Goal: Information Seeking & Learning: Find specific fact

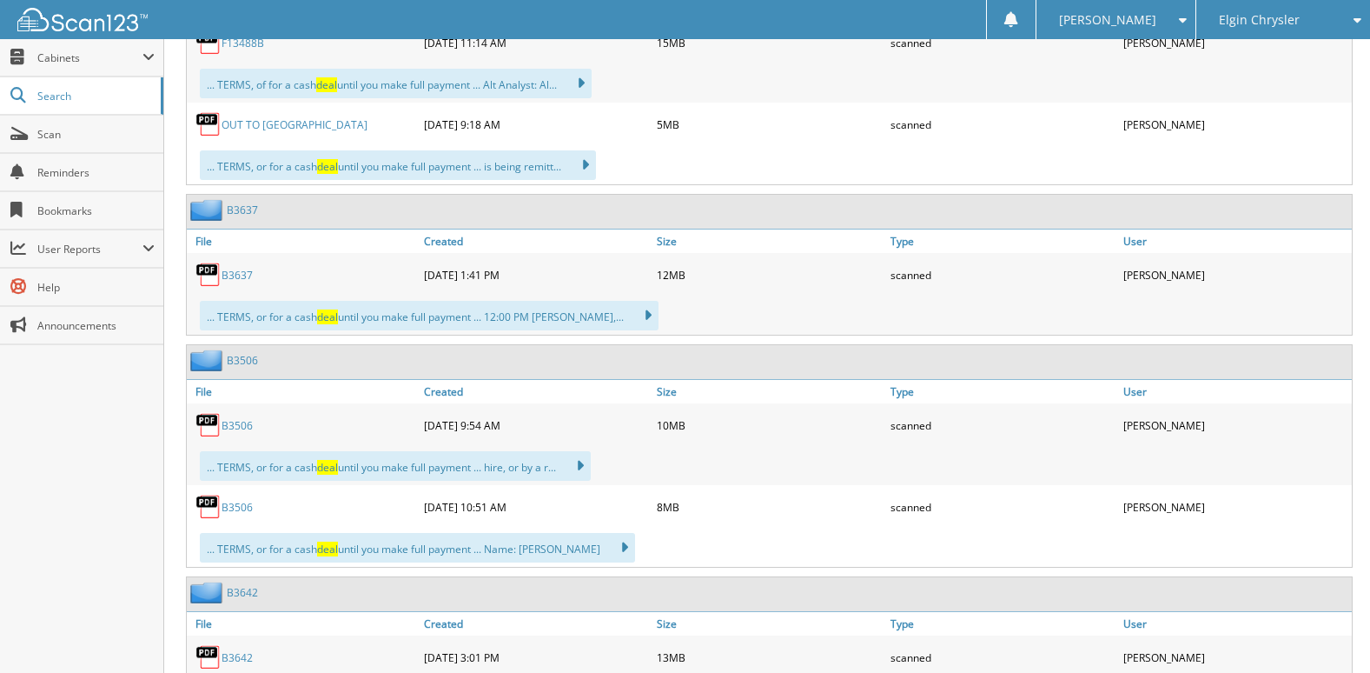
scroll to position [3911, 0]
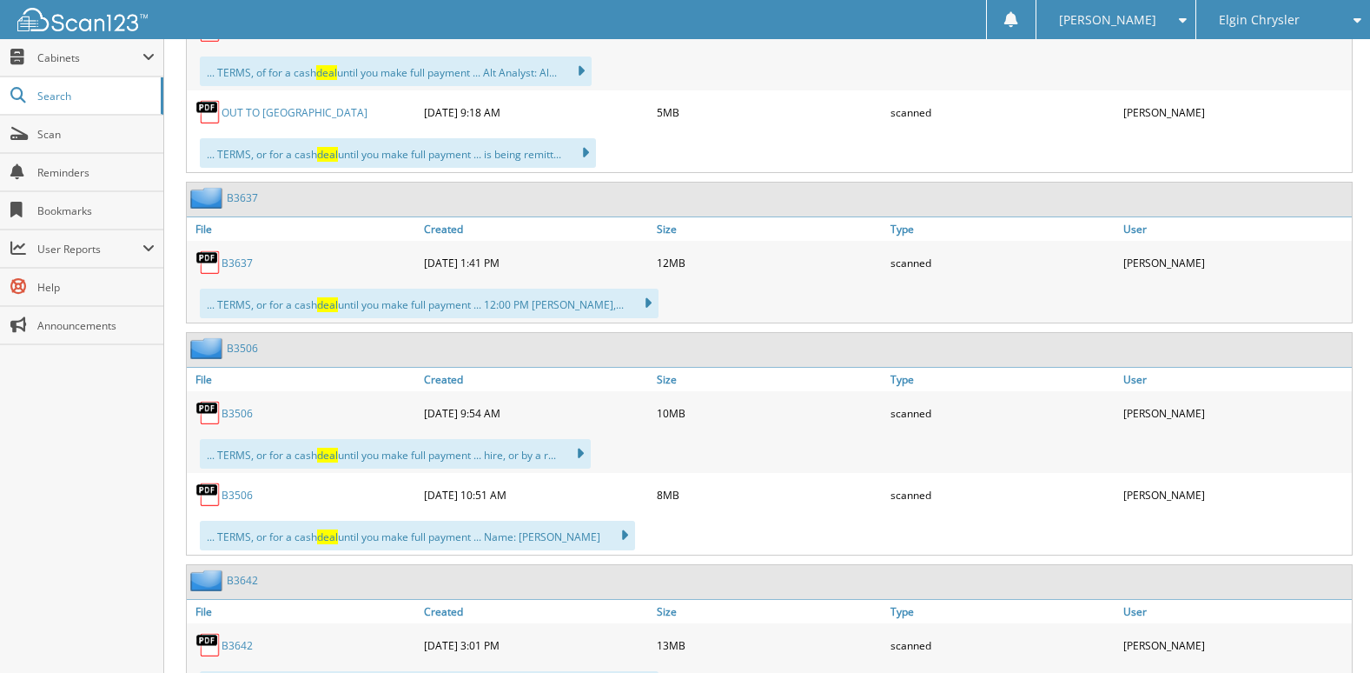
click at [242, 262] on link "B3637" at bounding box center [237, 262] width 31 height 15
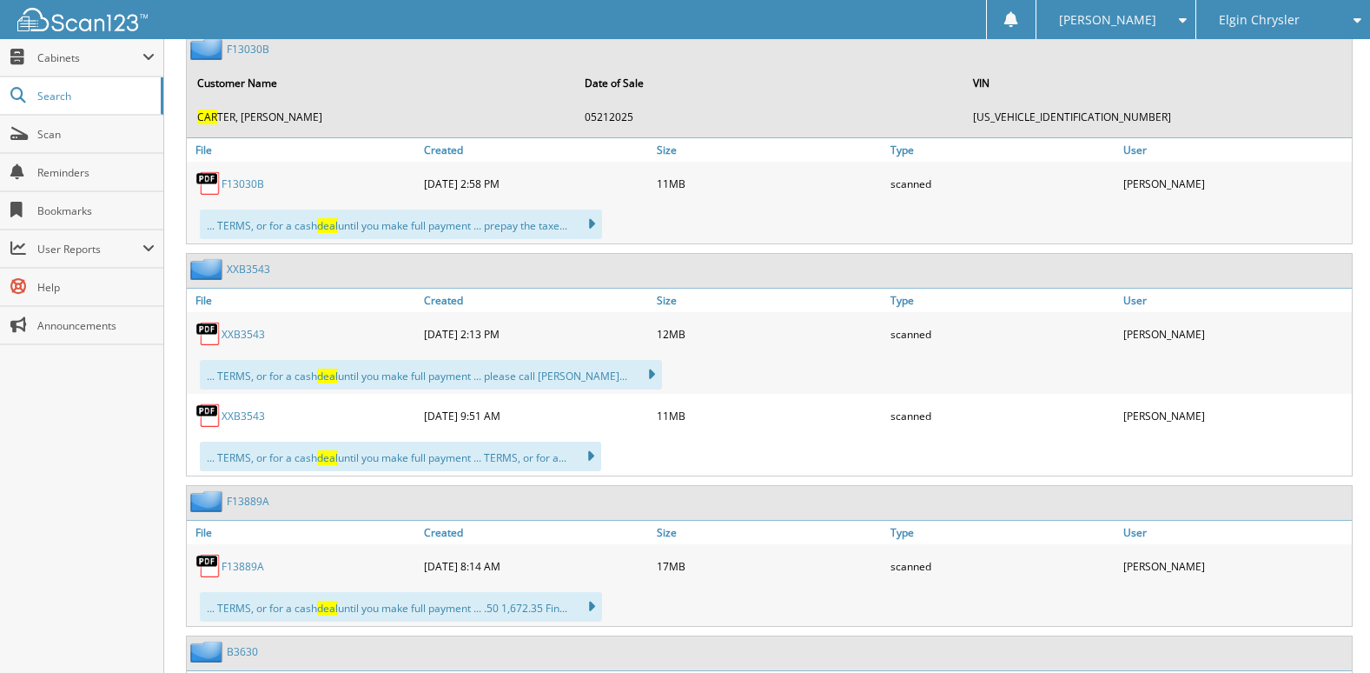
scroll to position [6344, 0]
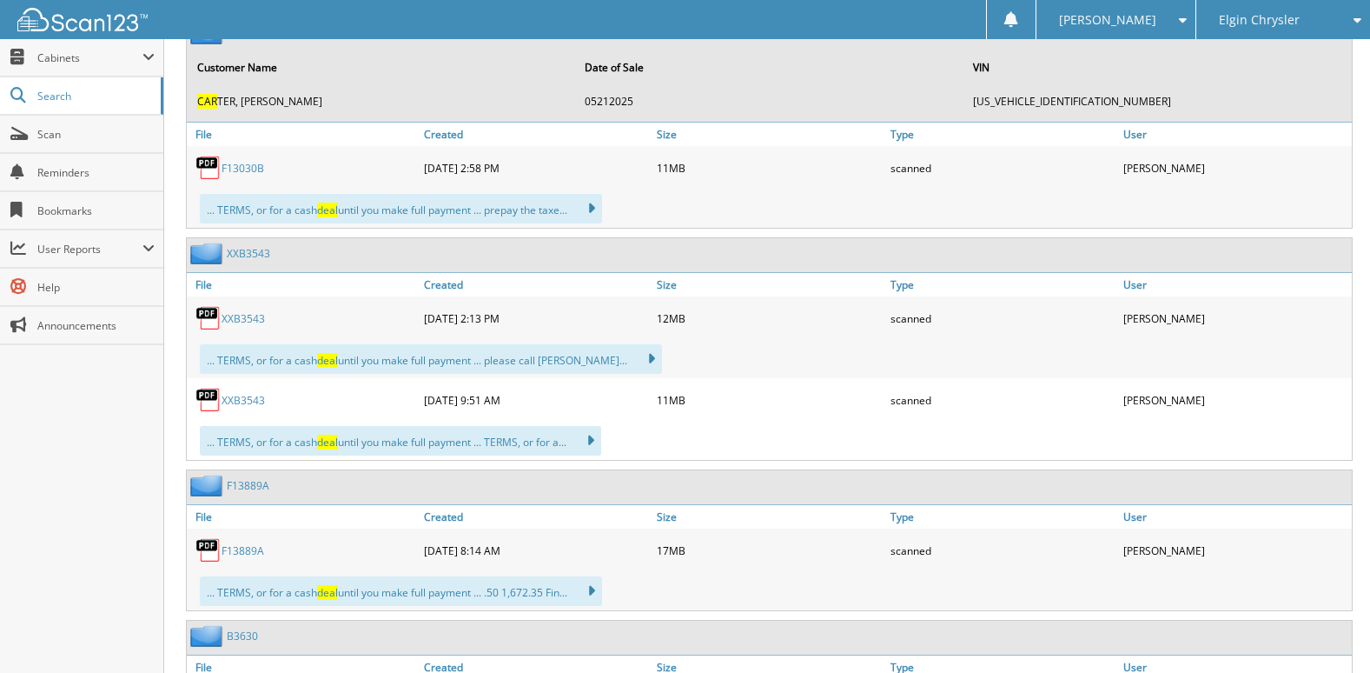
click at [238, 320] on link "XXB3543" at bounding box center [243, 318] width 43 height 15
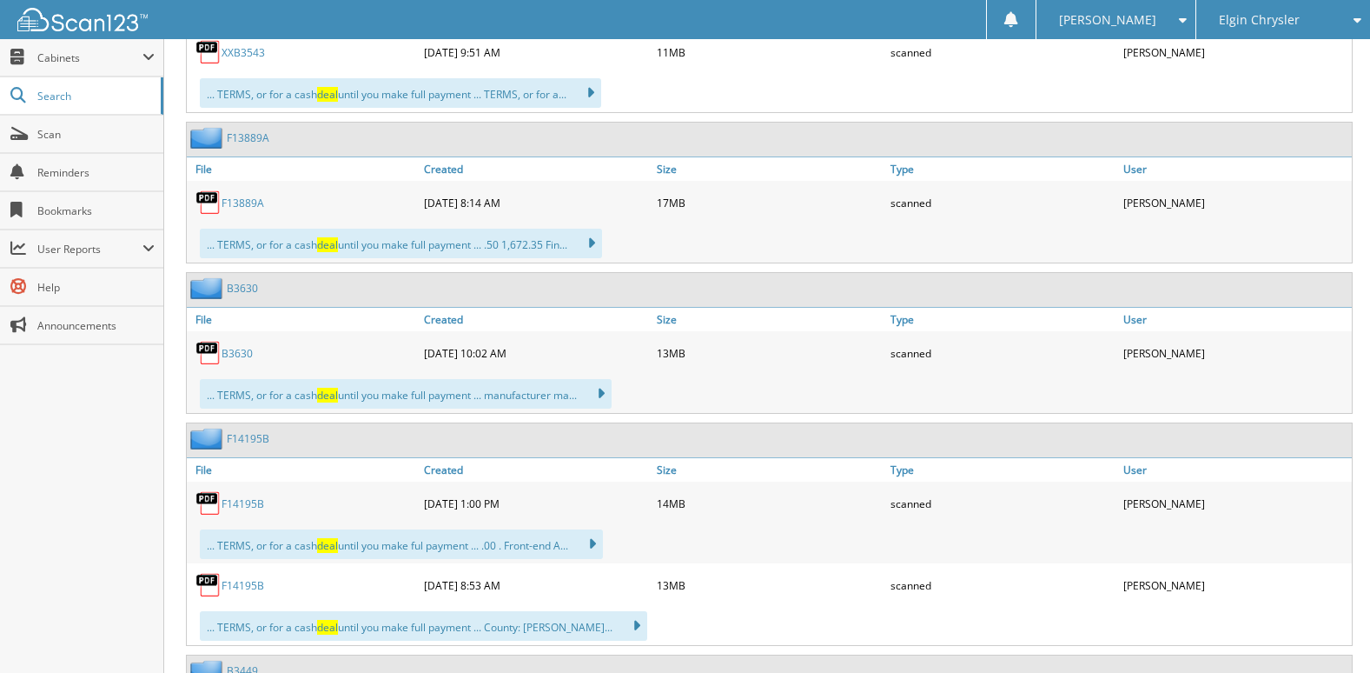
scroll to position [6952, 0]
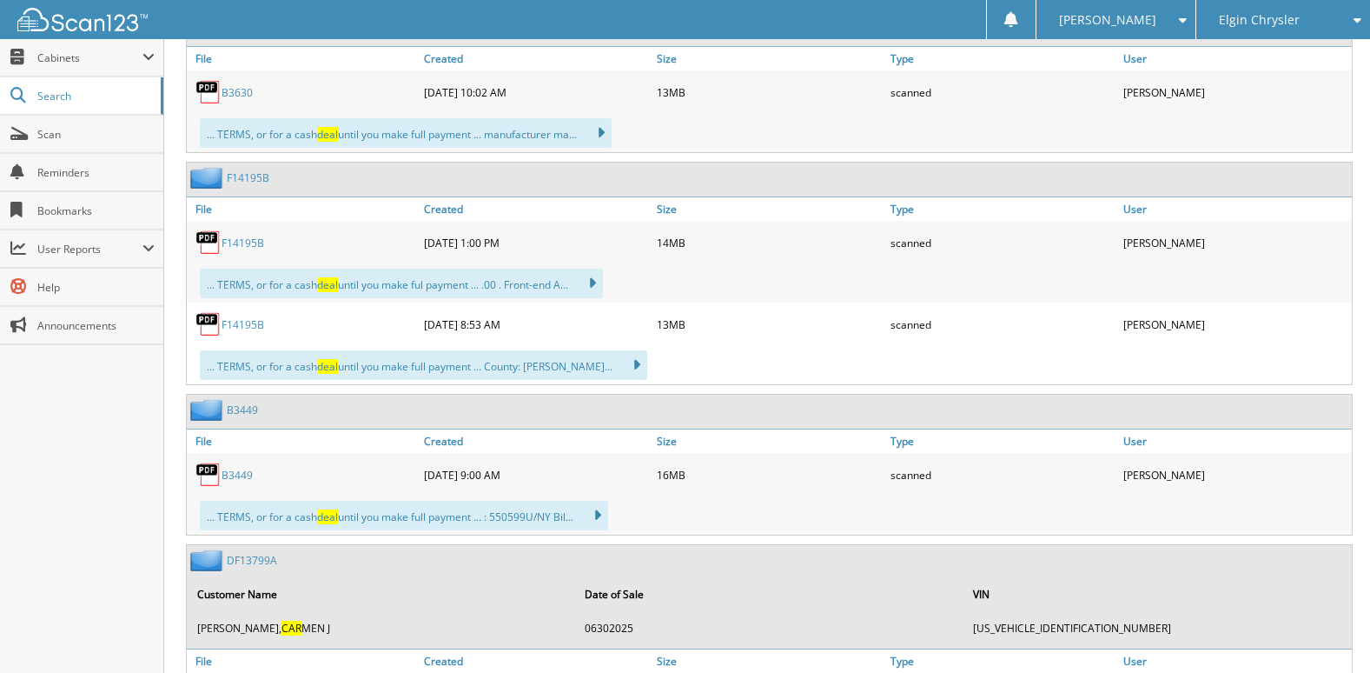
click at [256, 238] on link "F14195B" at bounding box center [243, 243] width 43 height 15
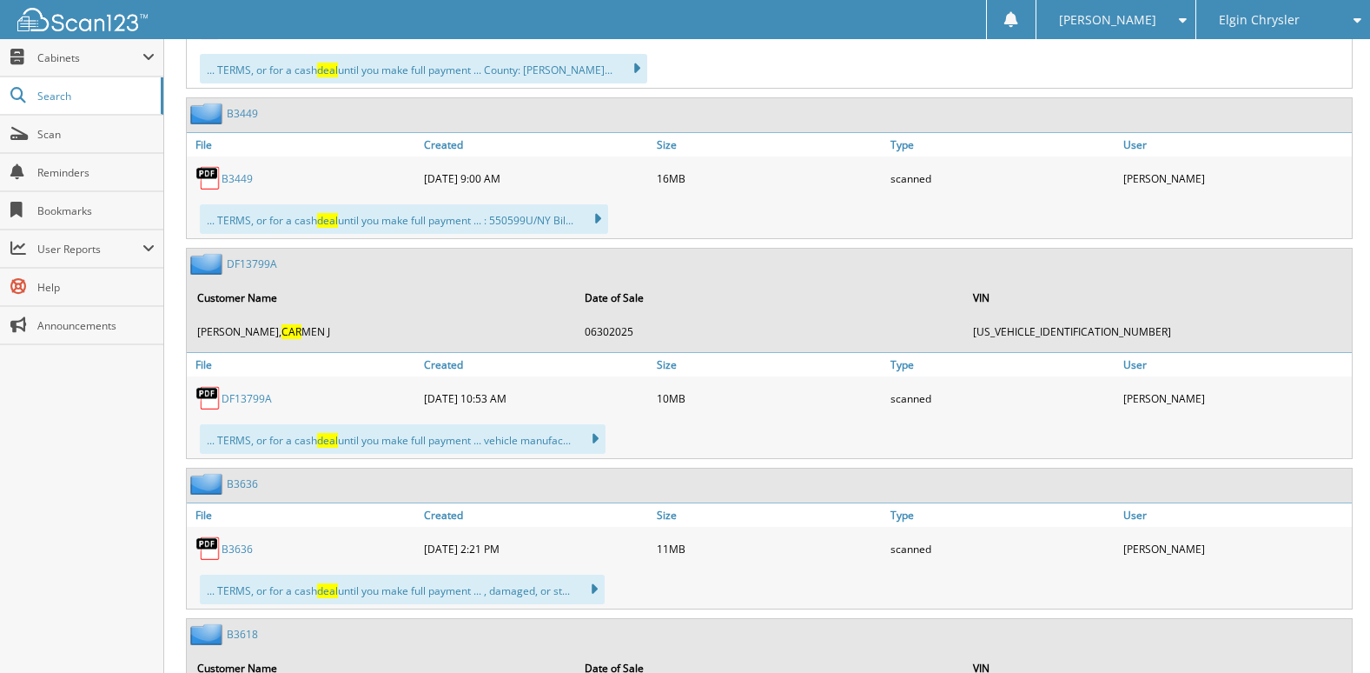
scroll to position [7300, 0]
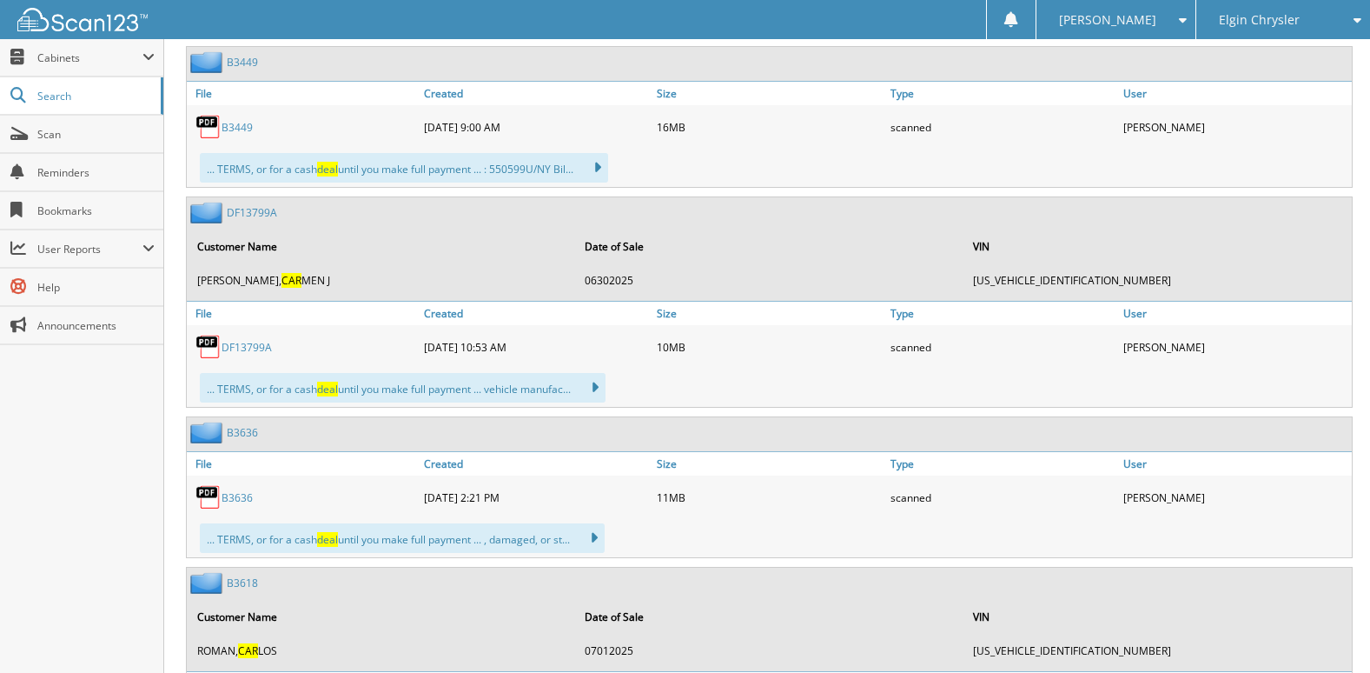
click at [255, 342] on link "DF13799A" at bounding box center [247, 347] width 50 height 15
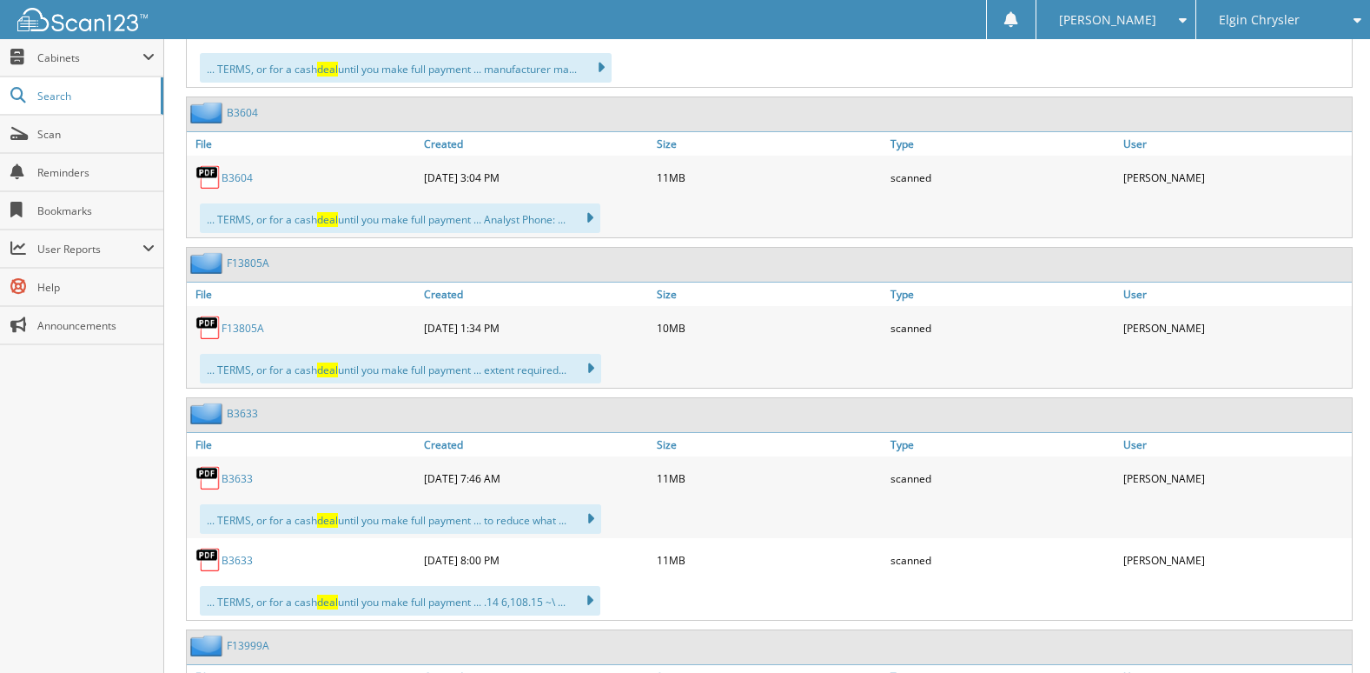
scroll to position [9646, 0]
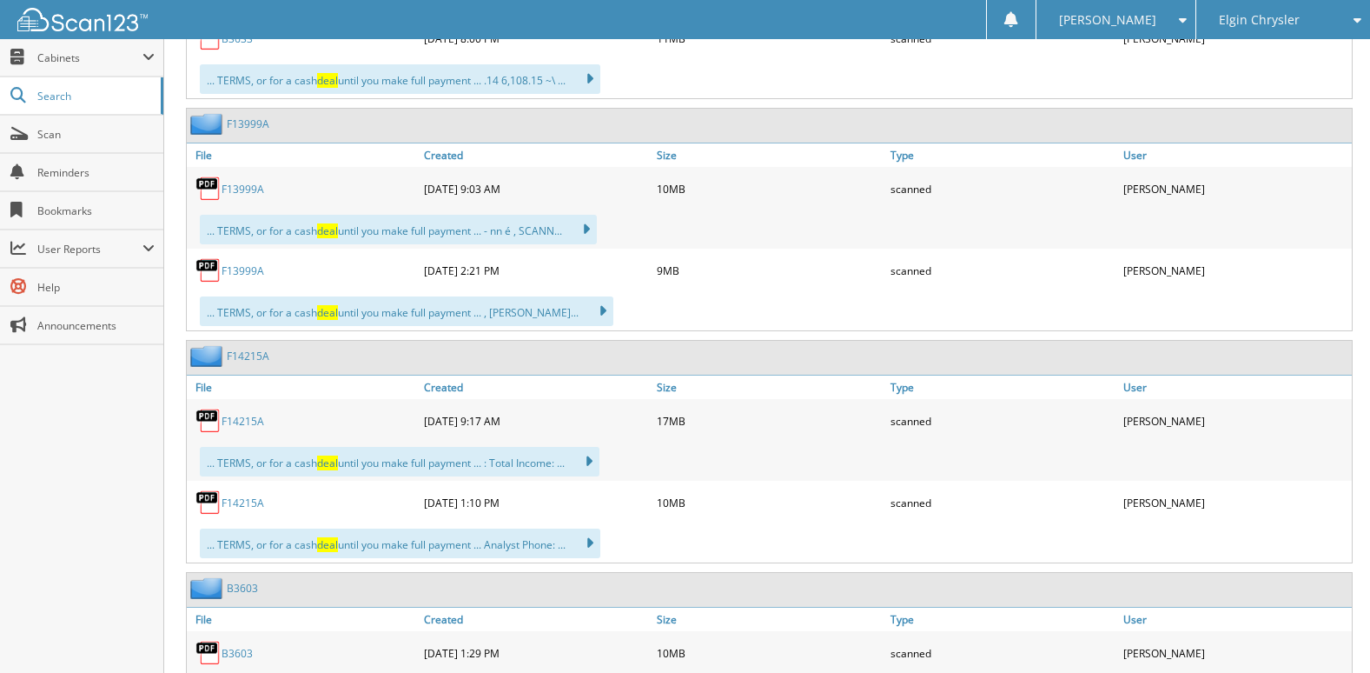
click at [254, 275] on link "F13999A" at bounding box center [243, 270] width 43 height 15
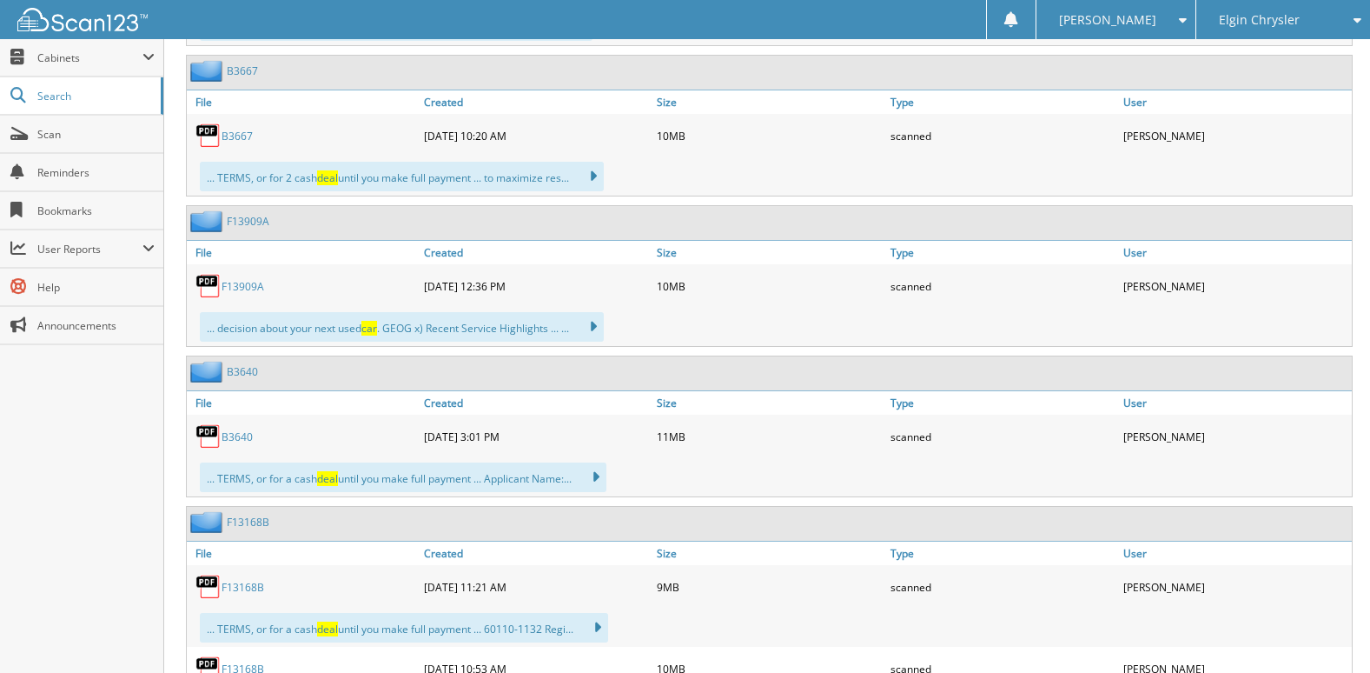
scroll to position [11471, 0]
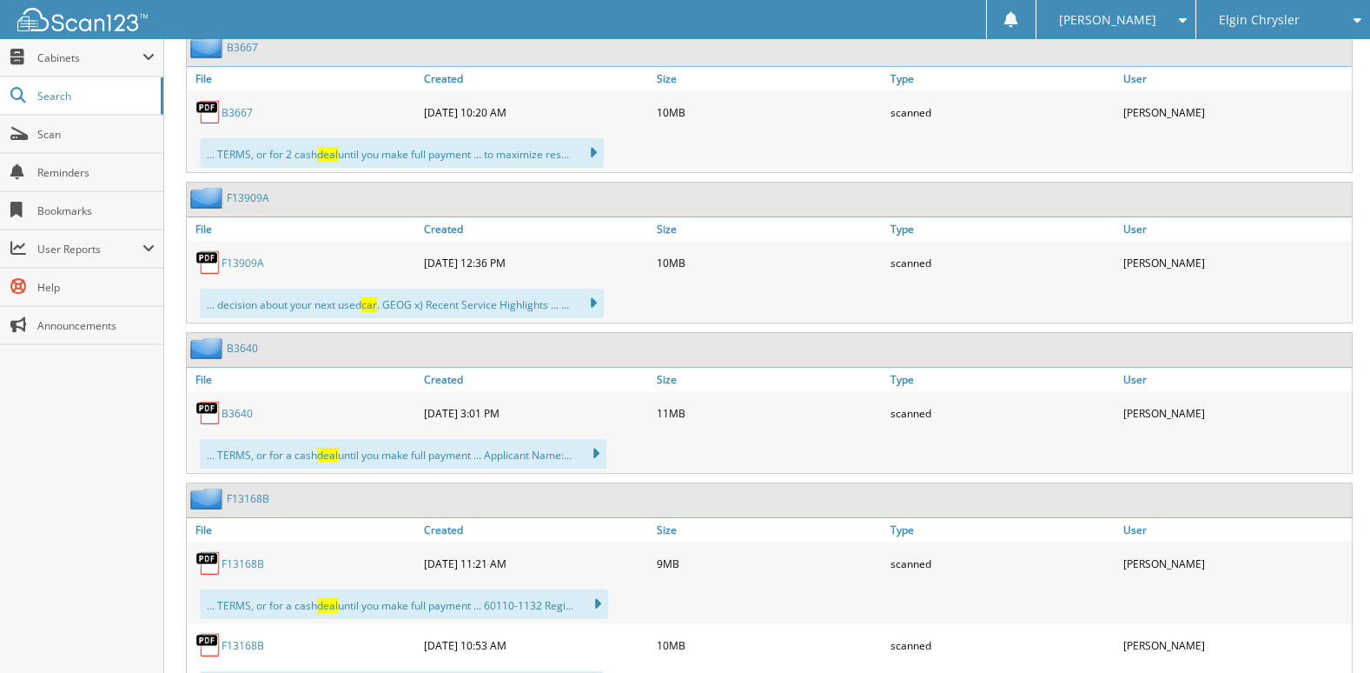
click at [251, 265] on link "F13909A" at bounding box center [243, 262] width 43 height 15
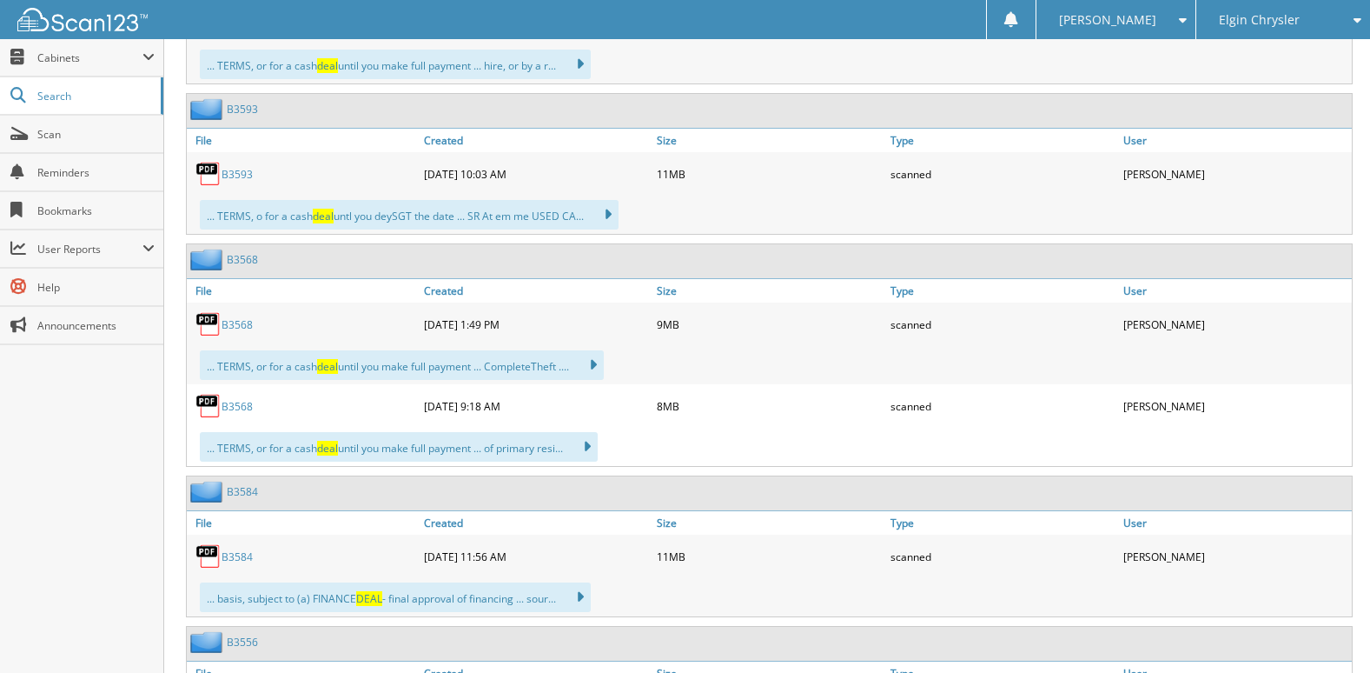
scroll to position [17120, 0]
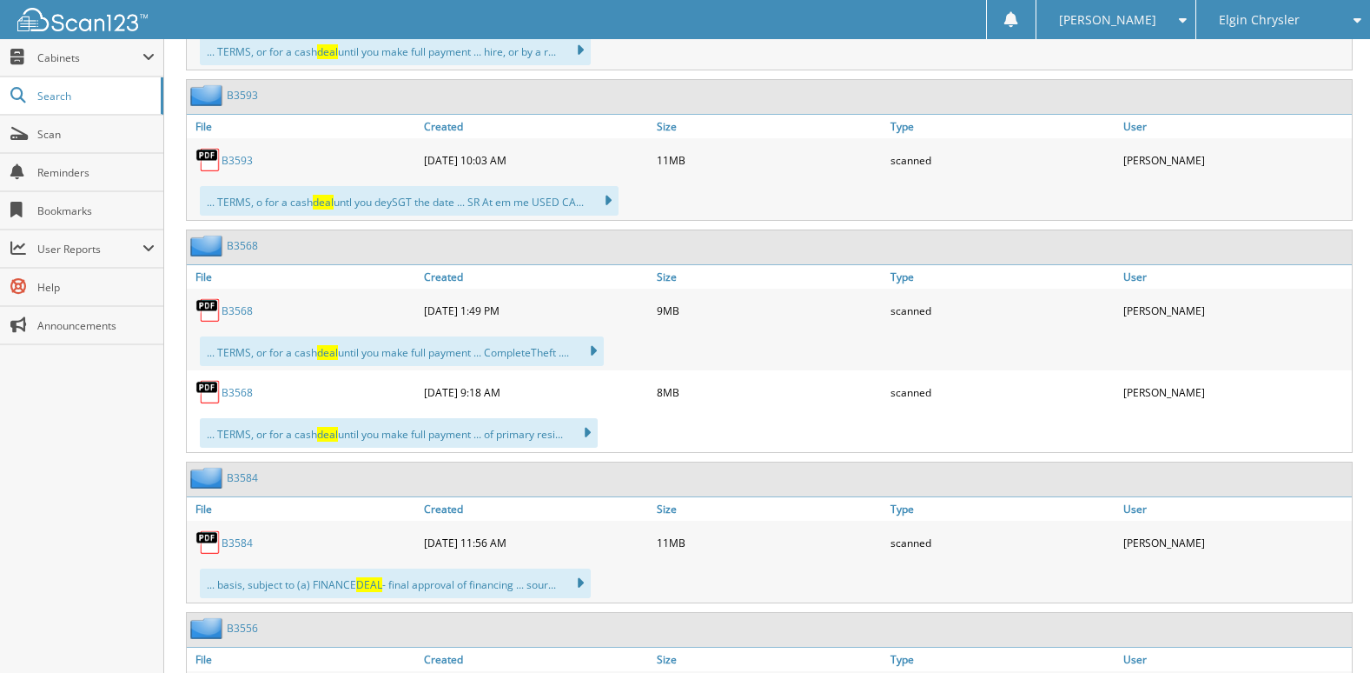
click at [248, 311] on link "B3568" at bounding box center [237, 310] width 31 height 15
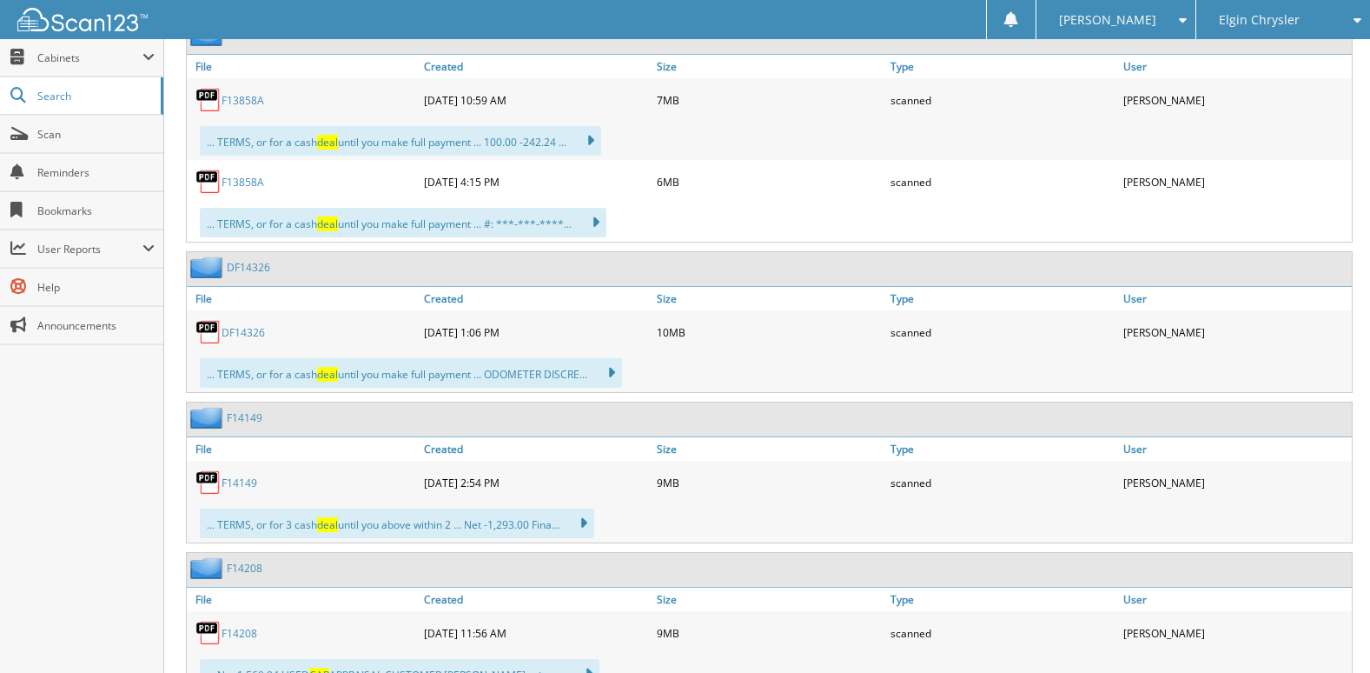
scroll to position [19466, 0]
click at [251, 327] on link "DF14326" at bounding box center [243, 330] width 43 height 15
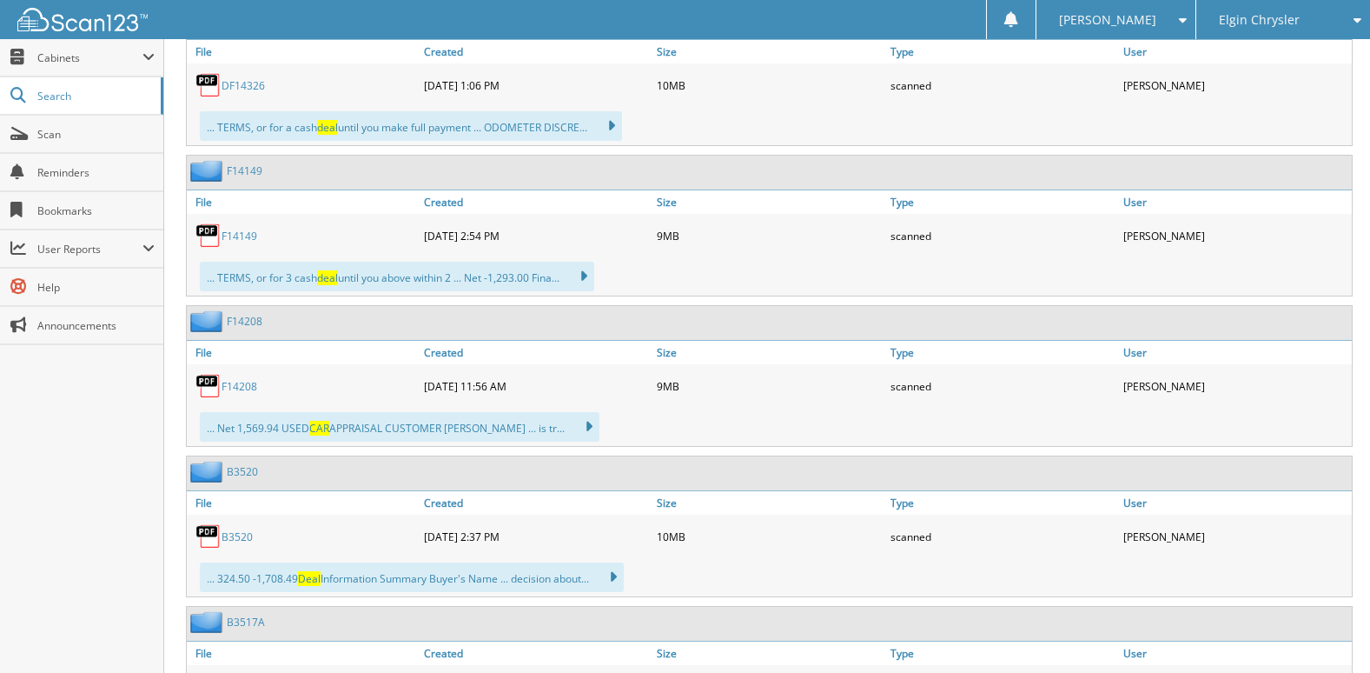
scroll to position [19813, 0]
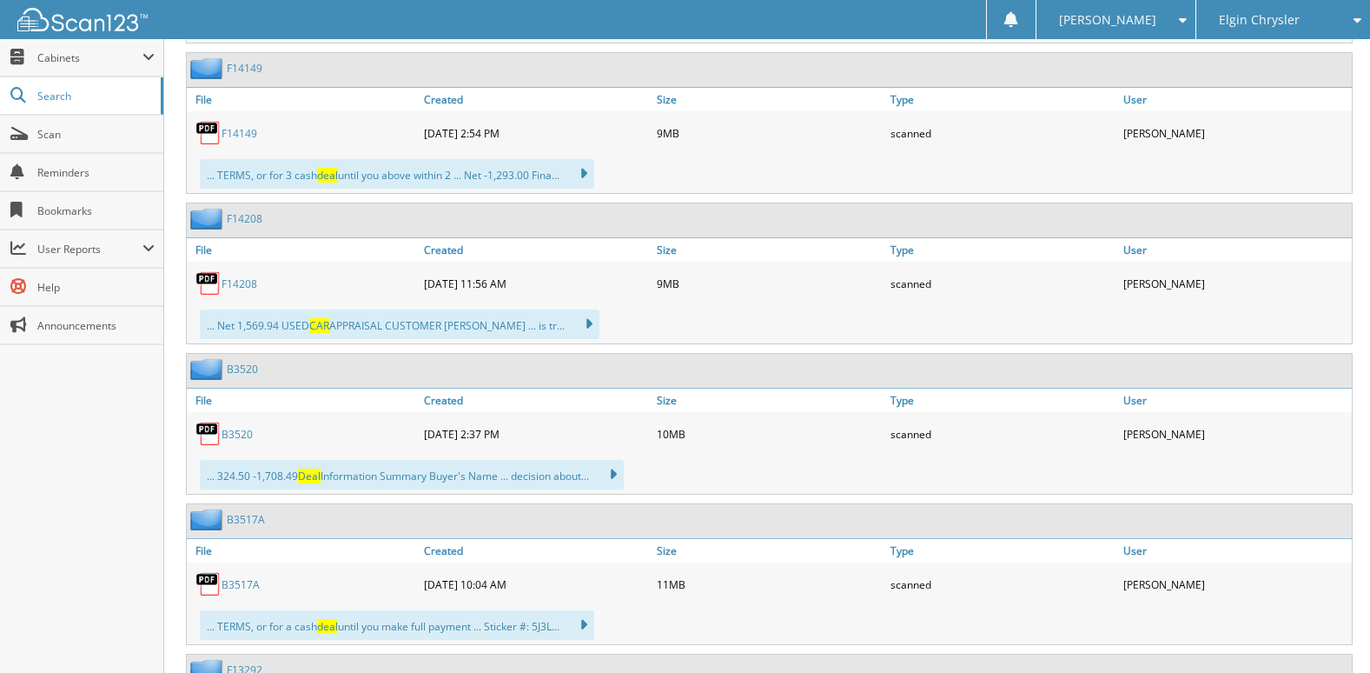
click at [249, 283] on link "F14208" at bounding box center [240, 283] width 36 height 15
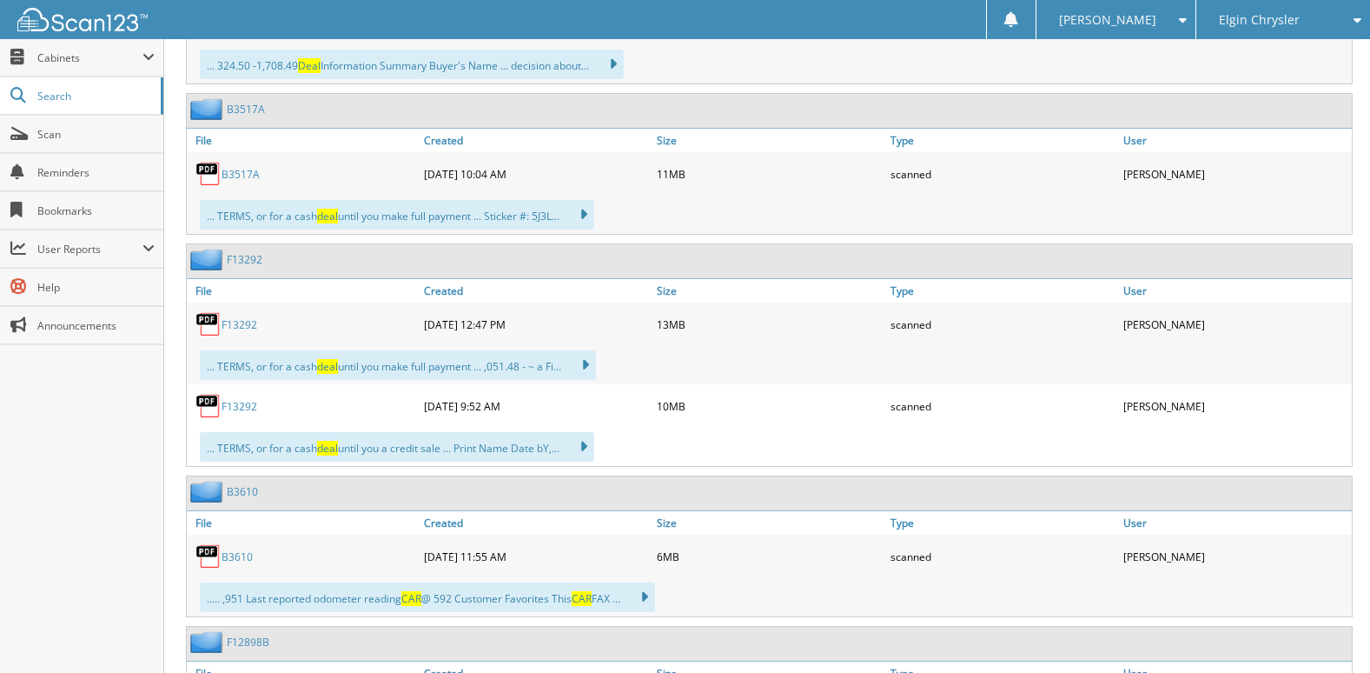
scroll to position [20335, 0]
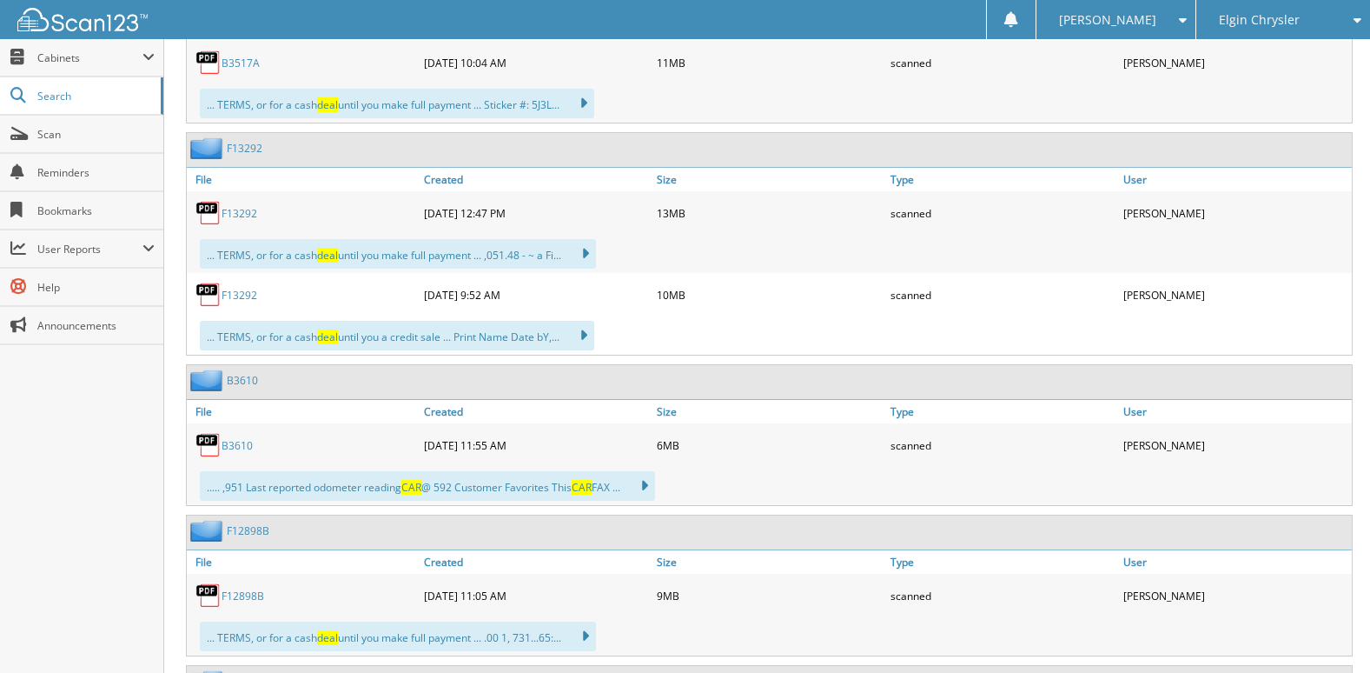
click at [241, 215] on link "F13292" at bounding box center [240, 213] width 36 height 15
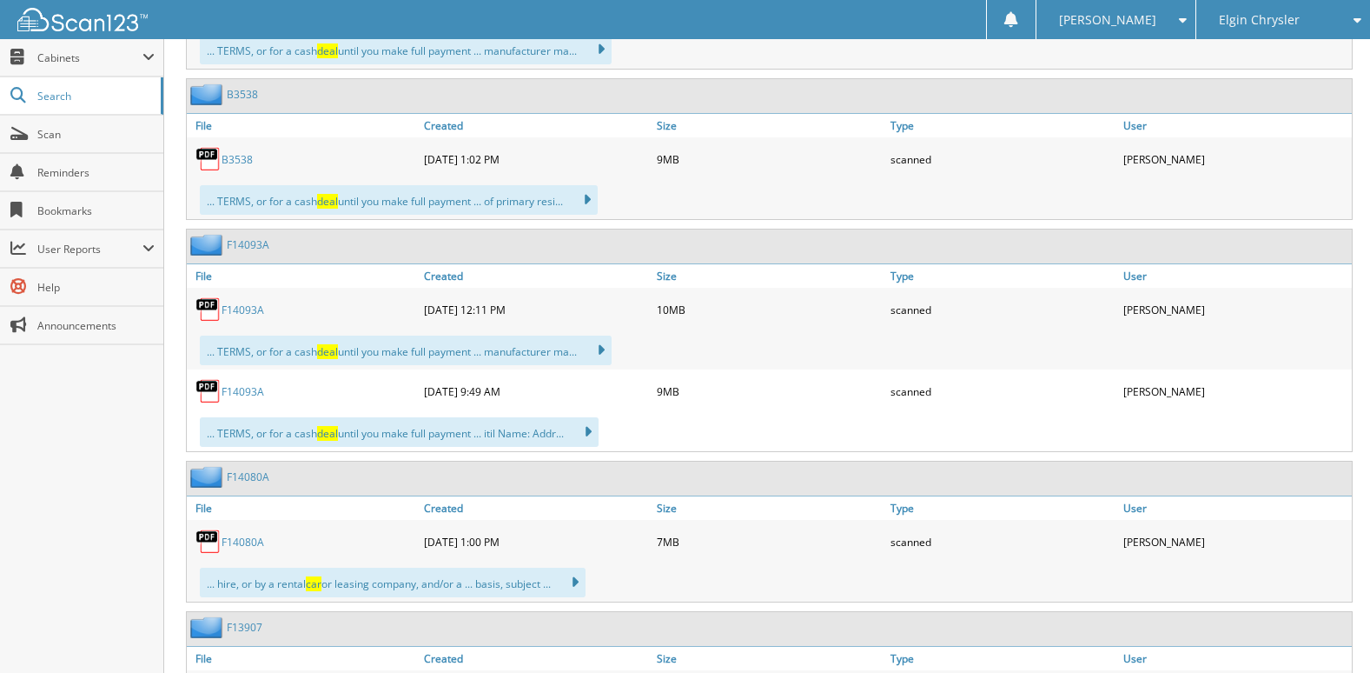
scroll to position [21117, 0]
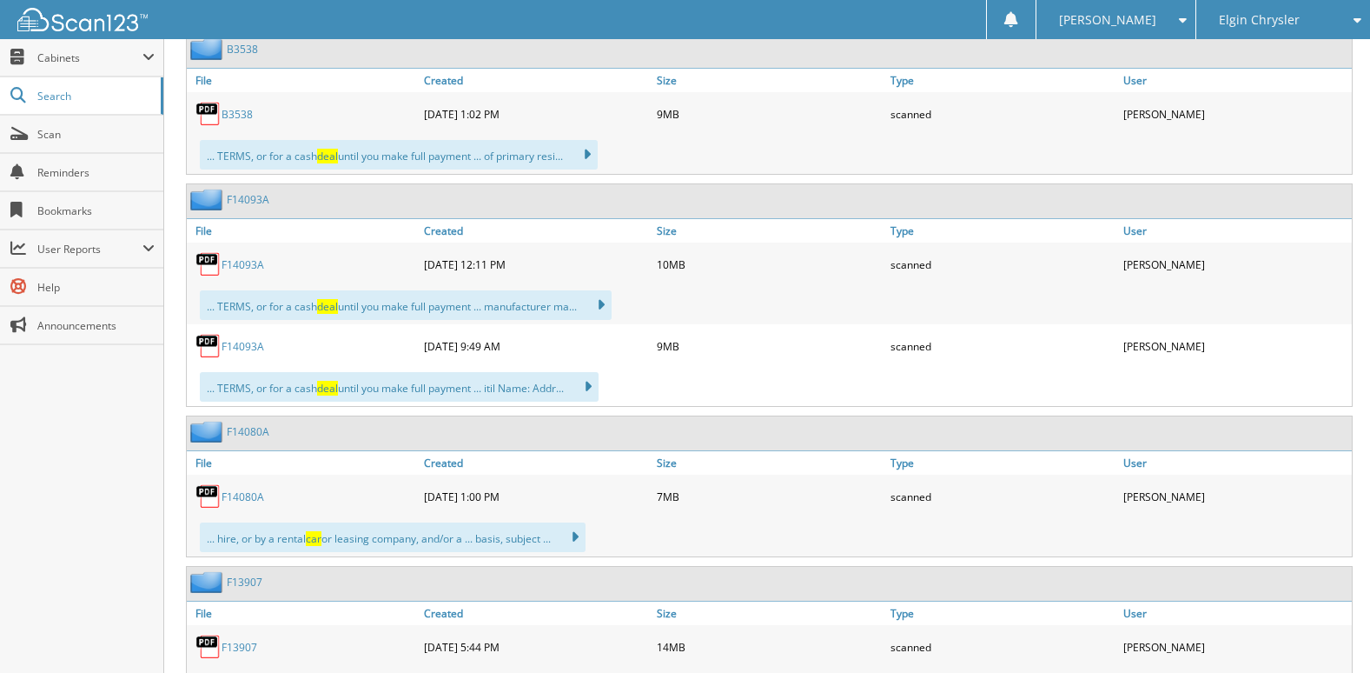
click at [243, 117] on link "B3538" at bounding box center [237, 114] width 31 height 15
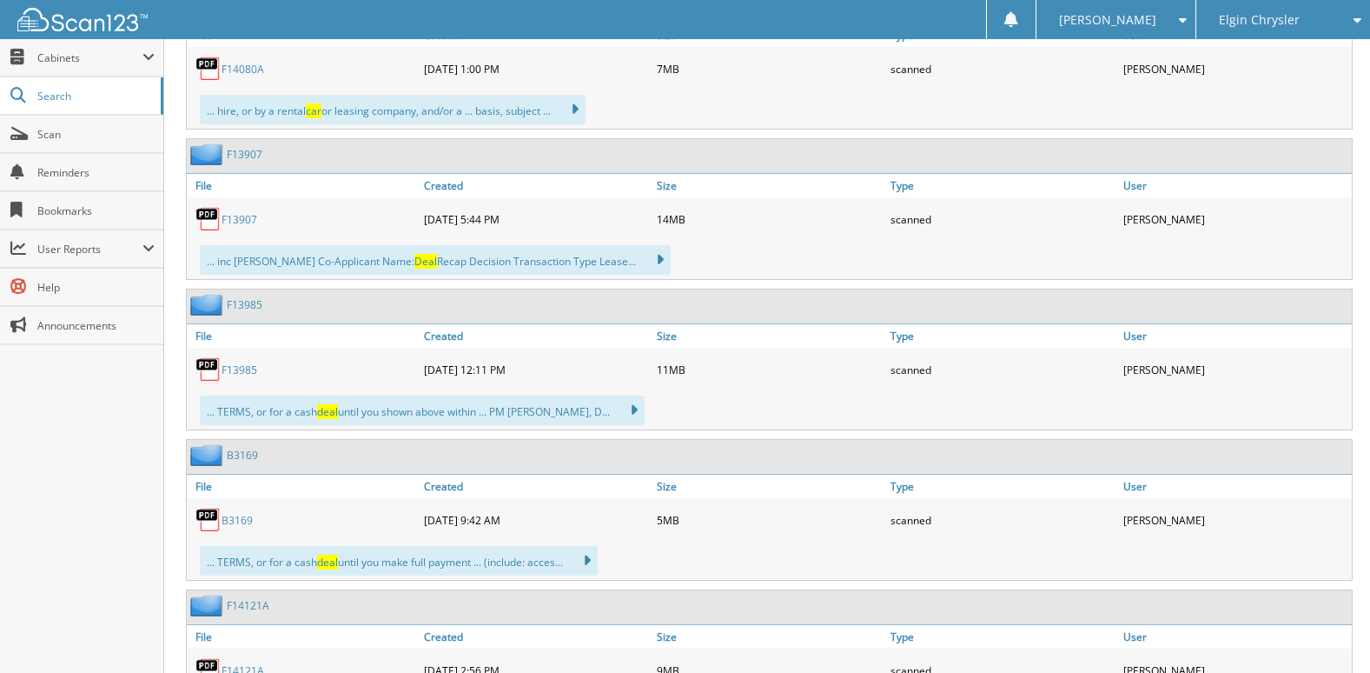
scroll to position [21551, 0]
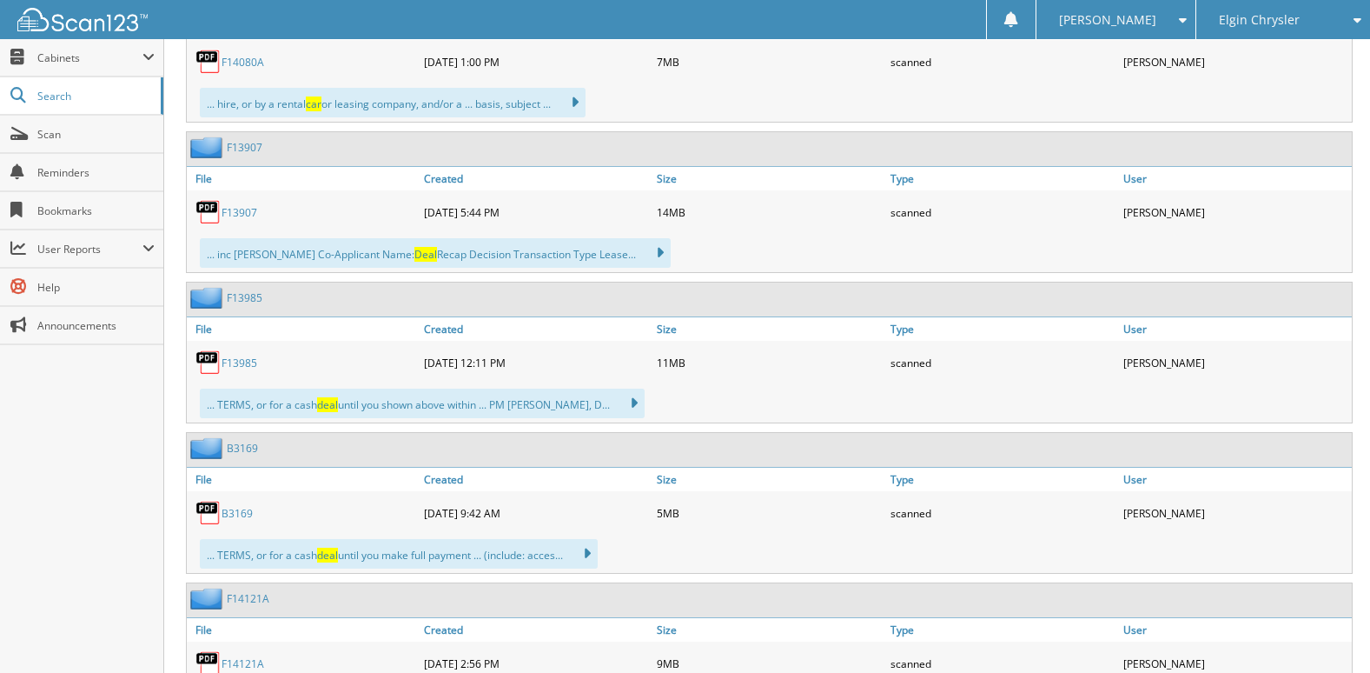
click at [248, 362] on link "F13985" at bounding box center [240, 362] width 36 height 15
click at [1271, 25] on span "Elgin Chrysler" at bounding box center [1259, 20] width 81 height 10
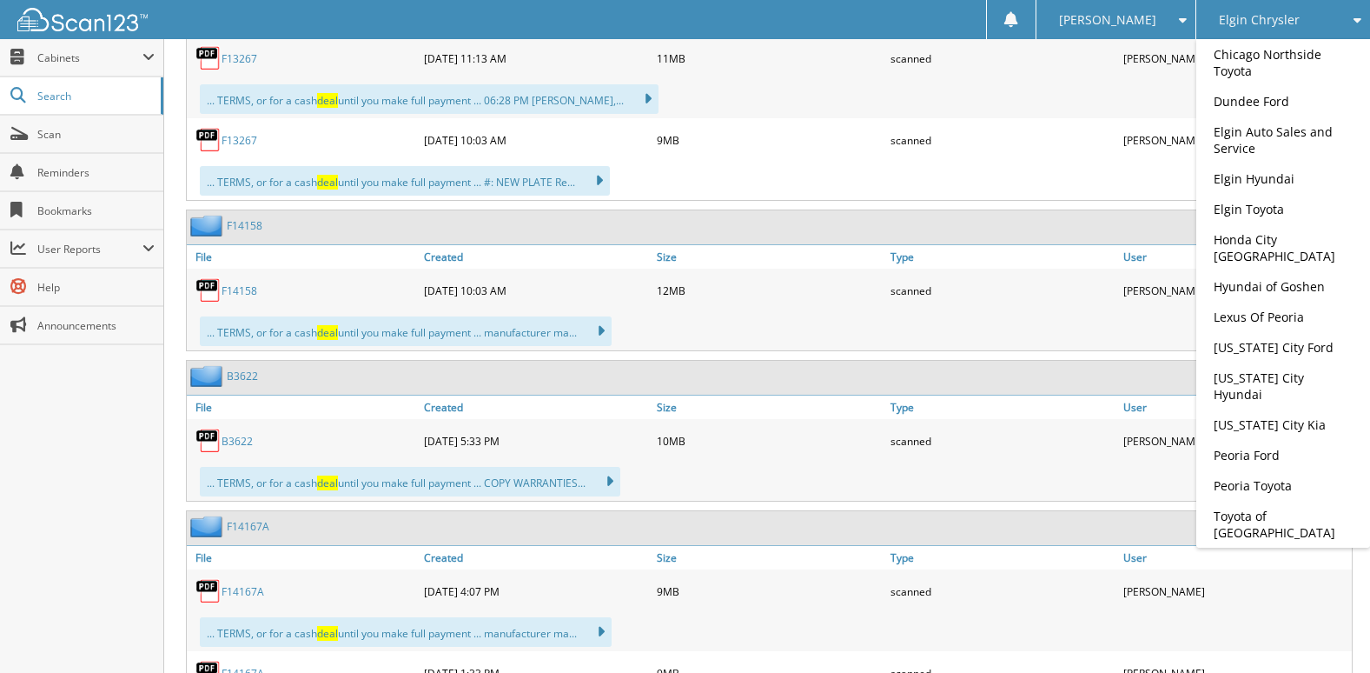
scroll to position [23905, 0]
